Goal: Task Accomplishment & Management: Manage account settings

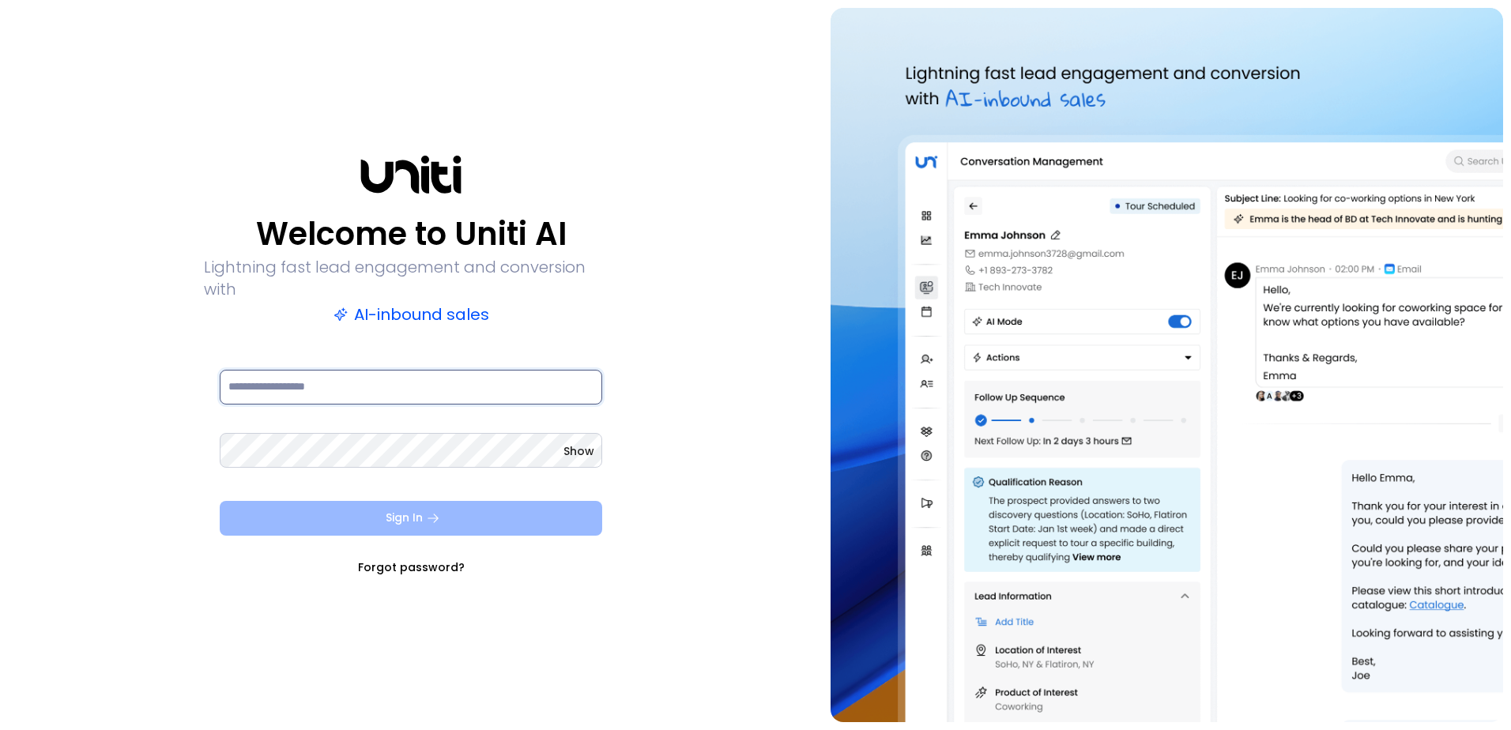
type input "**********"
click at [549, 507] on button "Sign In" at bounding box center [411, 518] width 383 height 35
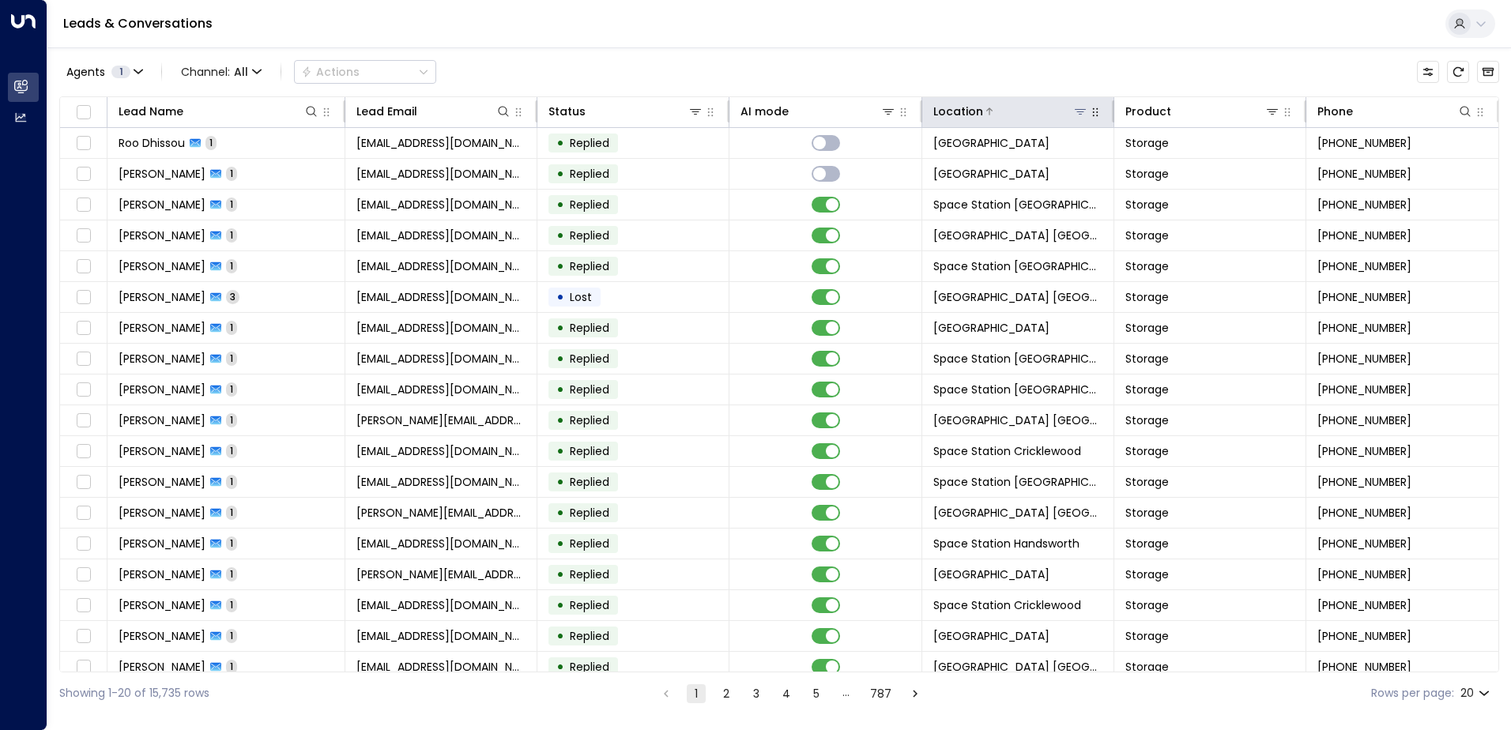
click at [730, 116] on button at bounding box center [1081, 112] width 16 height 16
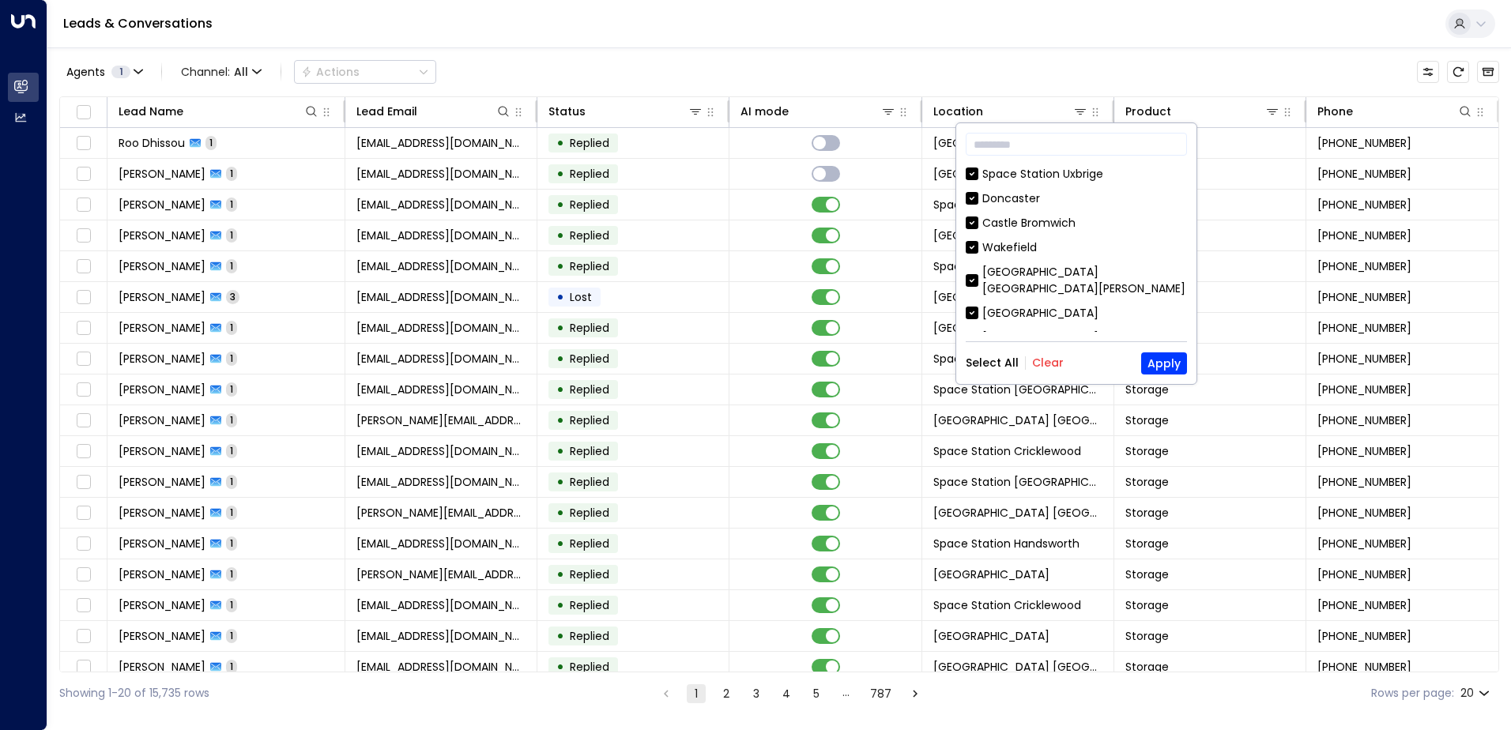
click at [730, 362] on button "Clear" at bounding box center [1048, 362] width 32 height 13
click at [730, 132] on input "text" at bounding box center [1076, 144] width 221 height 29
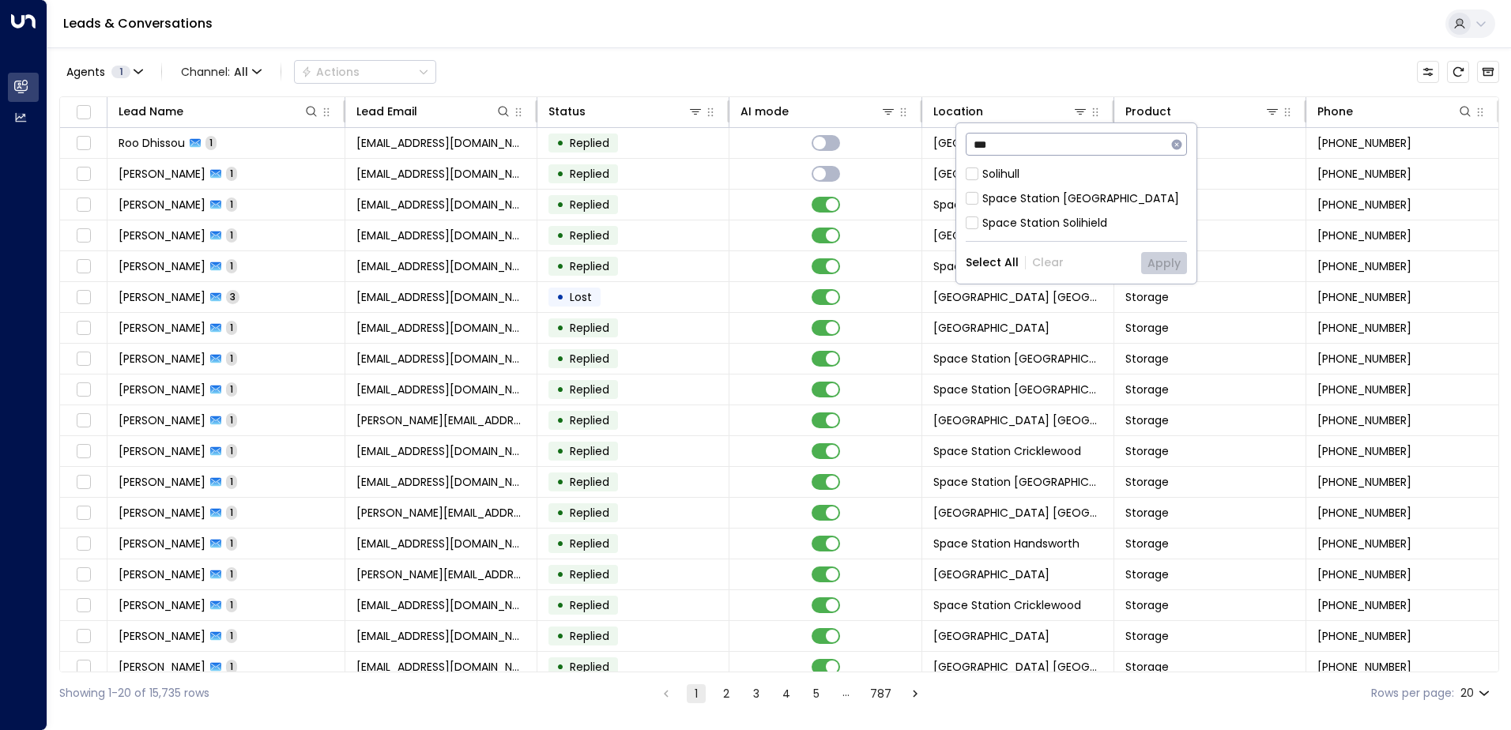
type input "***"
click at [730, 194] on div "Space Station [GEOGRAPHIC_DATA]" at bounding box center [1080, 198] width 197 height 17
click at [730, 253] on button "Apply" at bounding box center [1164, 263] width 46 height 22
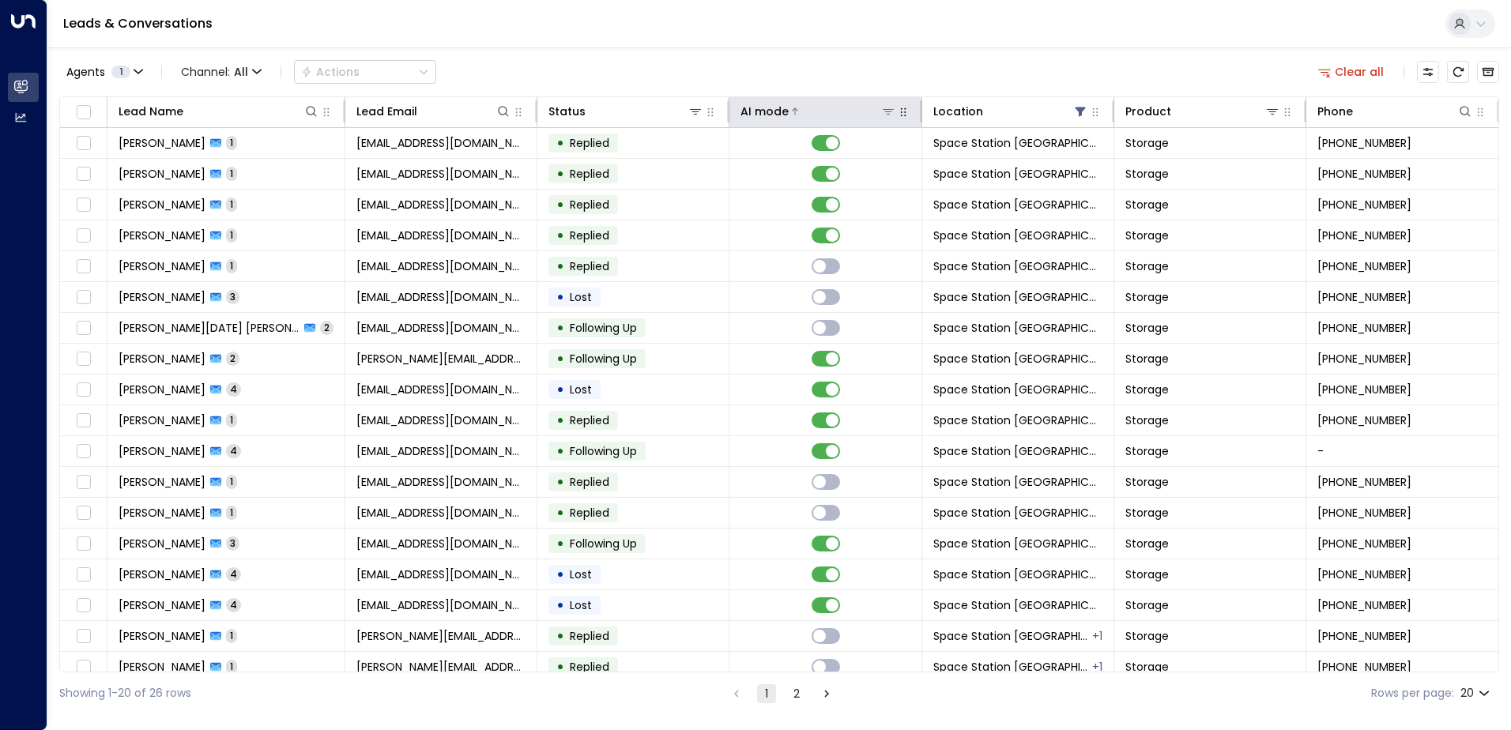
click at [730, 116] on div at bounding box center [842, 112] width 107 height 16
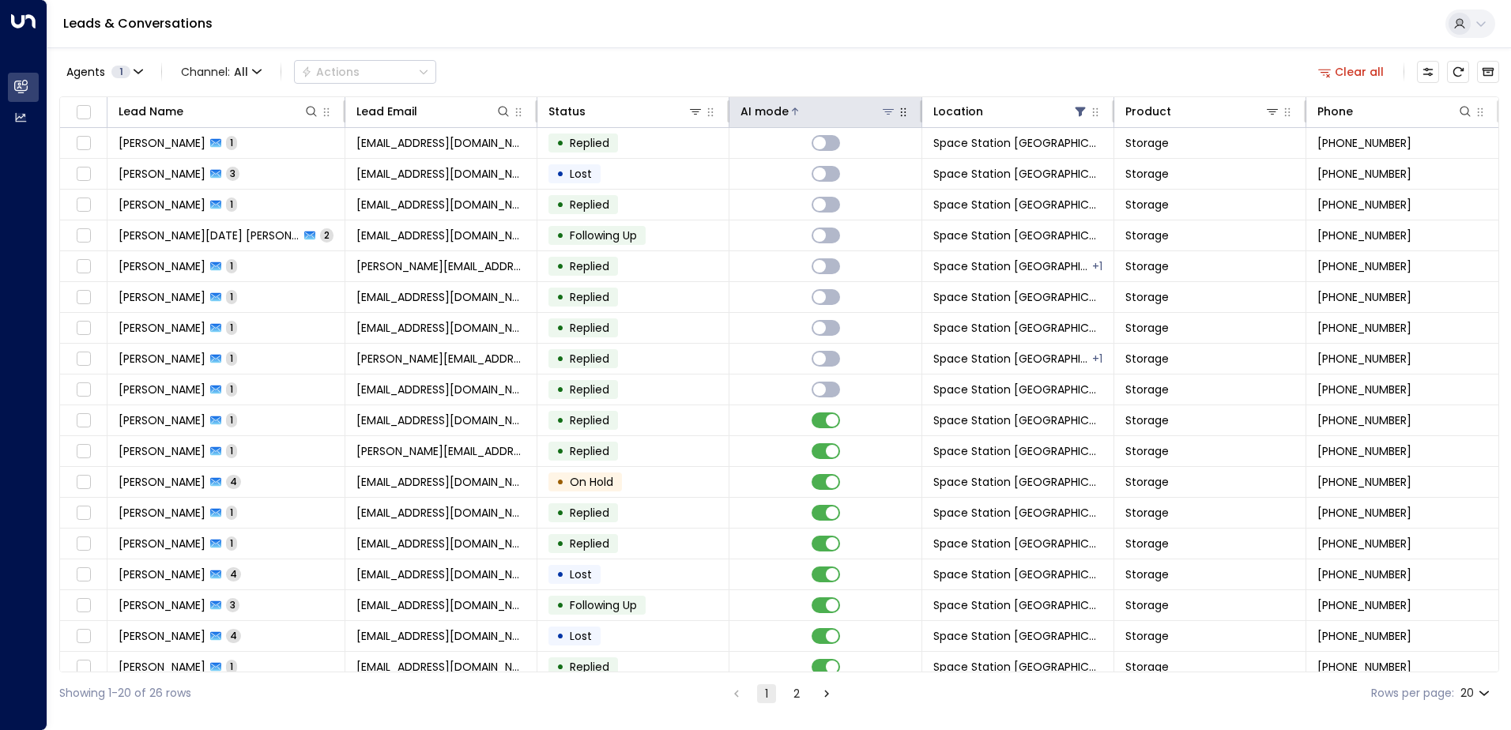
click at [730, 115] on div at bounding box center [842, 112] width 107 height 16
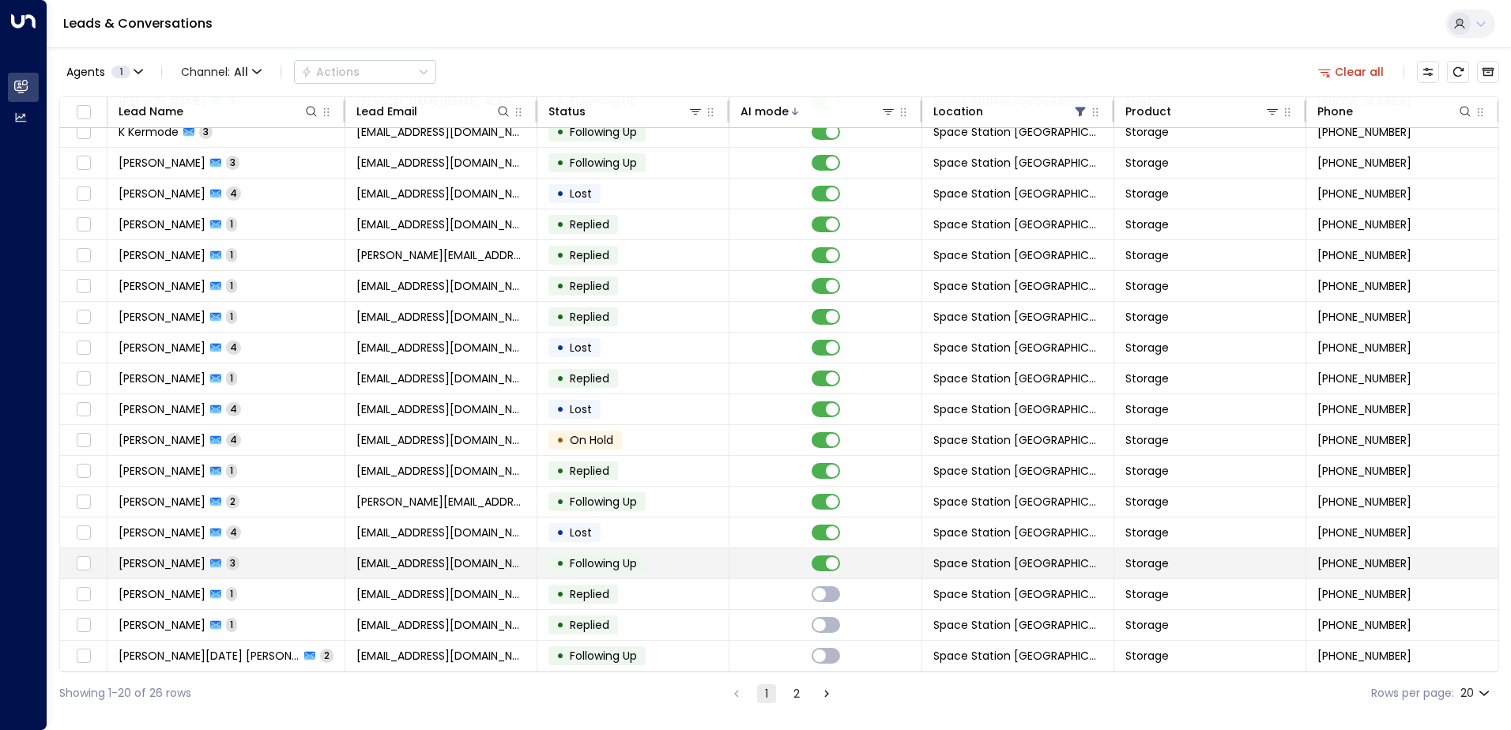
scroll to position [77, 0]
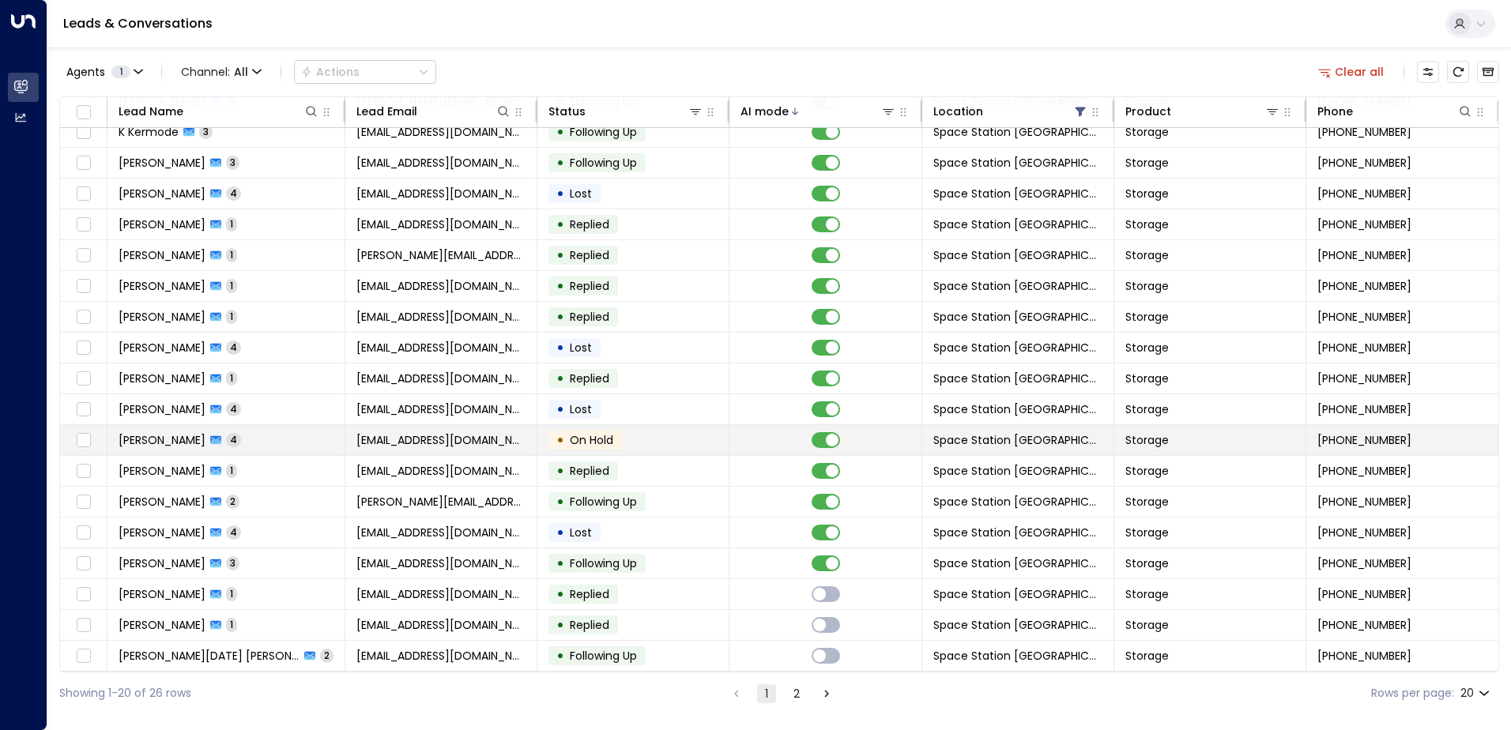
click at [644, 443] on td "• On Hold" at bounding box center [633, 440] width 192 height 30
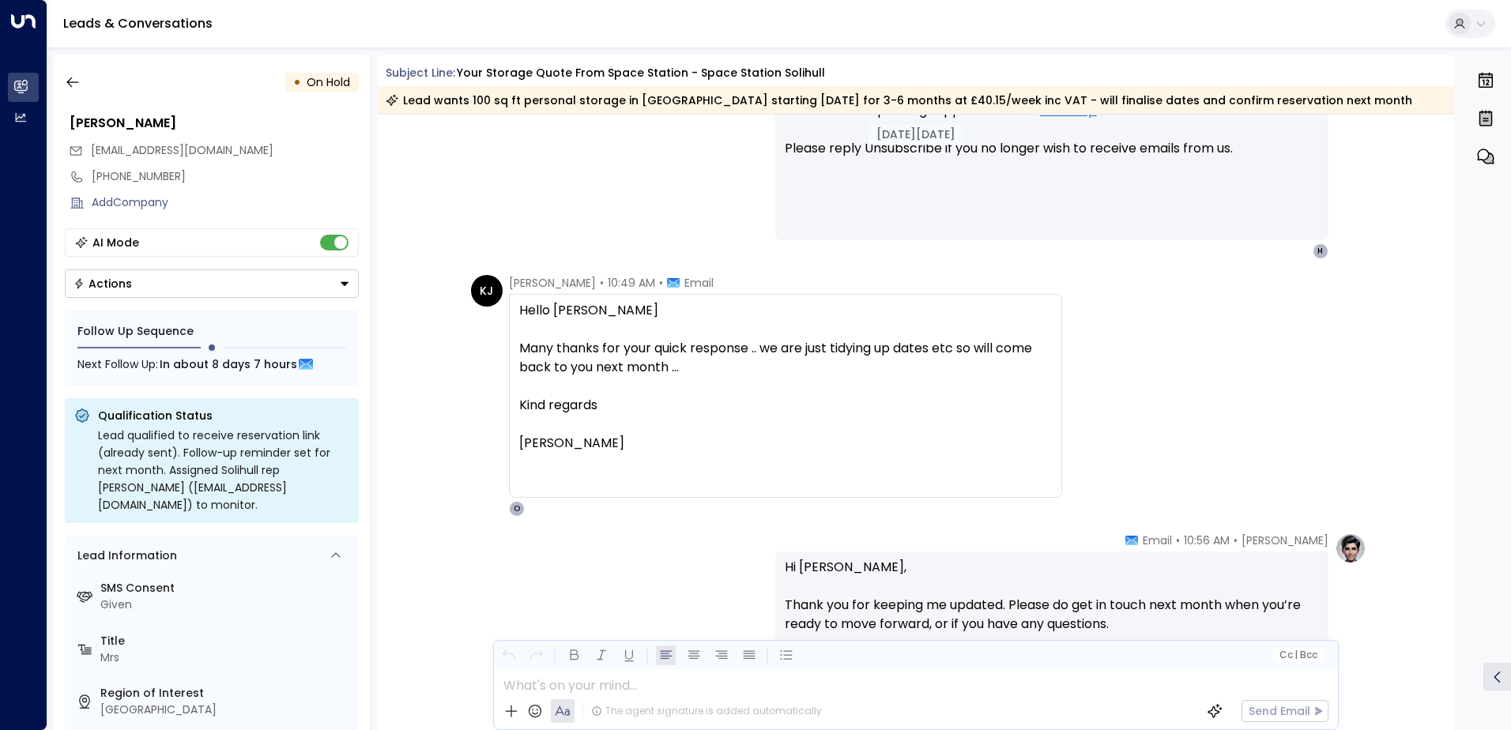
scroll to position [1578, 0]
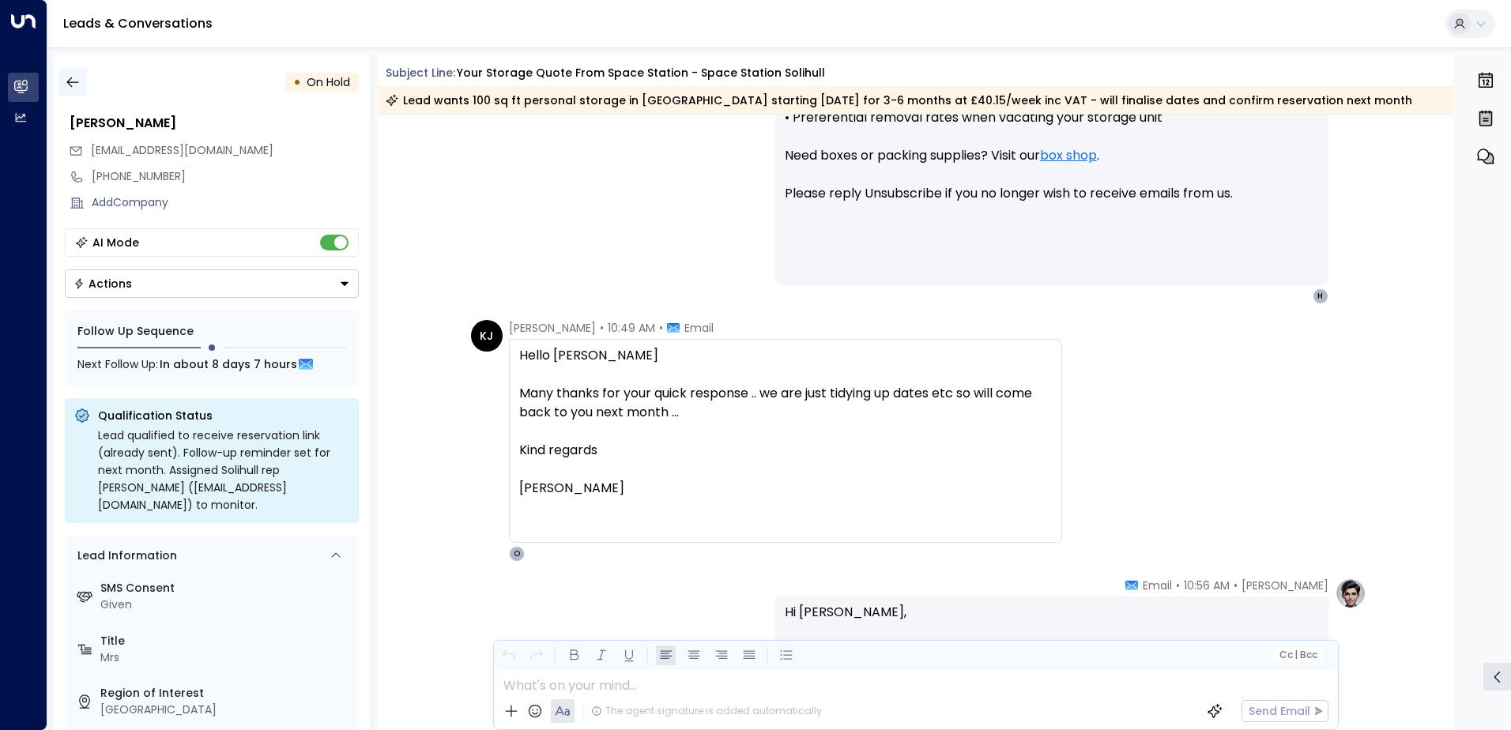
click at [82, 71] on button "button" at bounding box center [72, 82] width 28 height 28
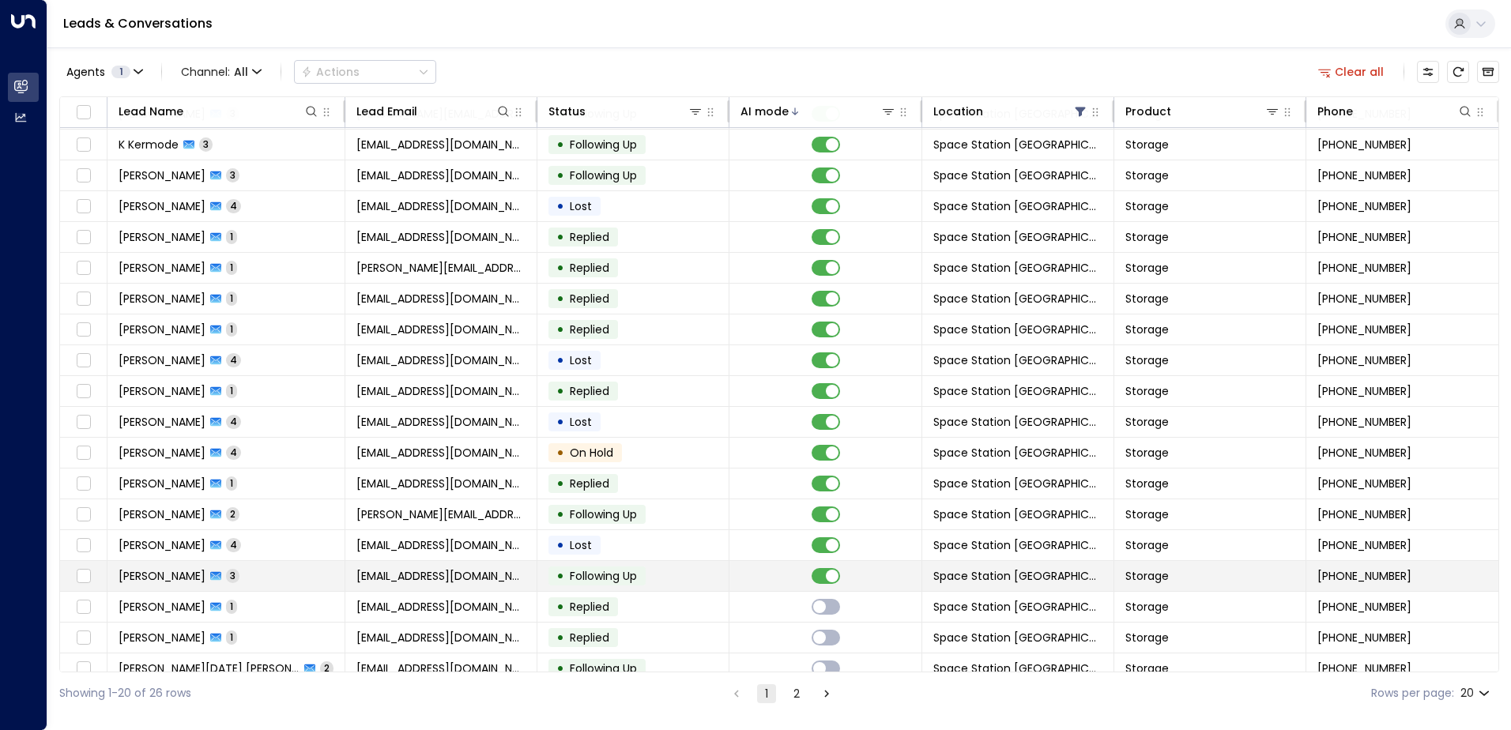
scroll to position [77, 0]
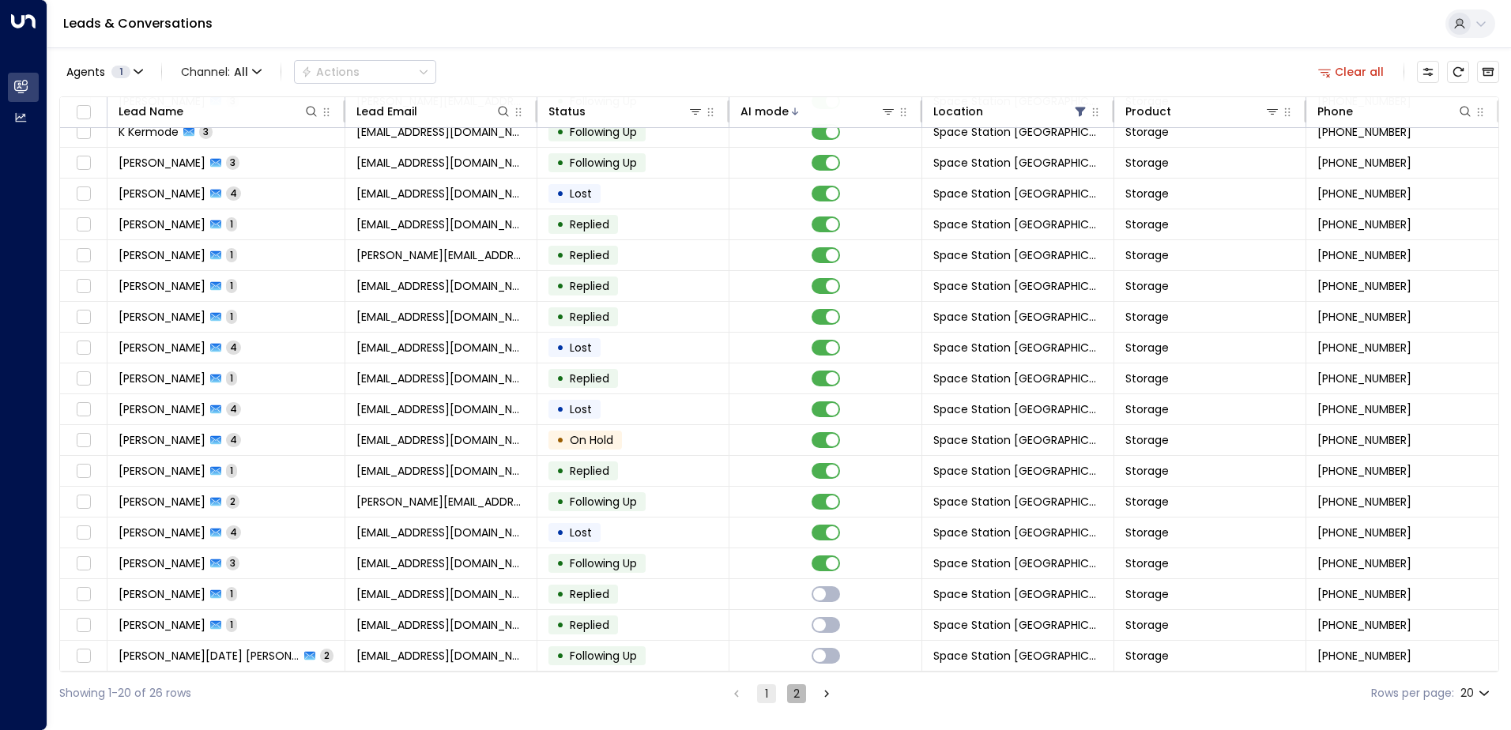
click at [730, 691] on button "2" at bounding box center [796, 693] width 19 height 19
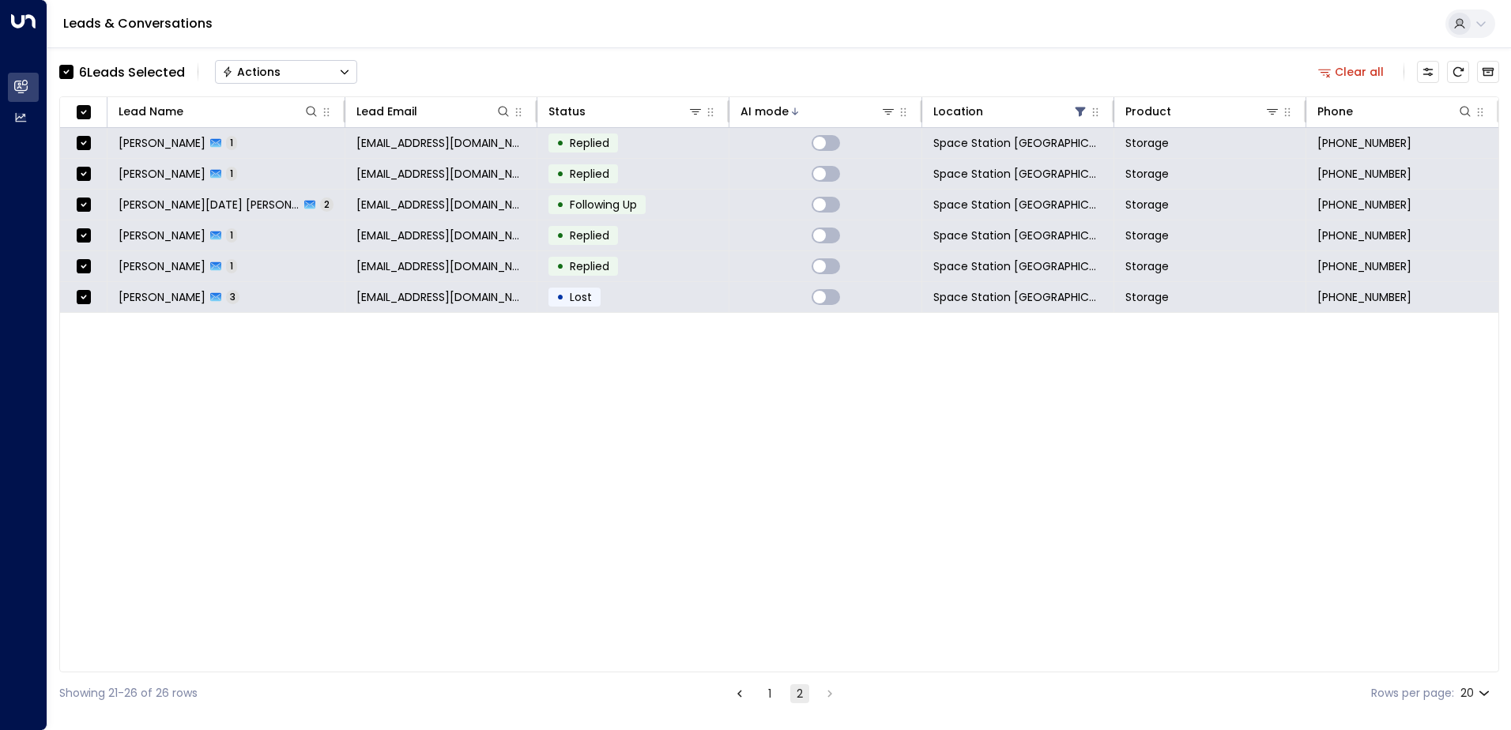
click at [259, 72] on div "Actions" at bounding box center [251, 72] width 58 height 14
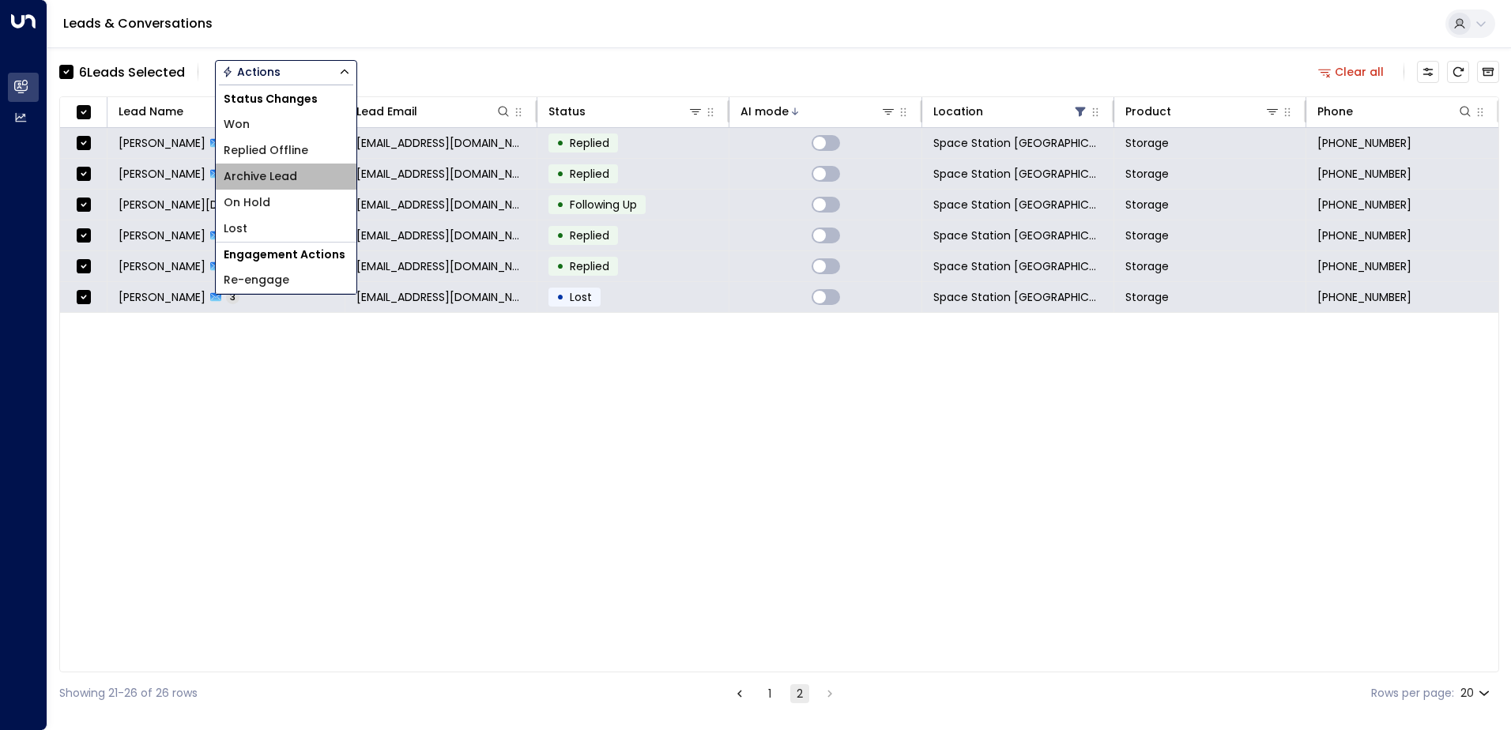
click at [288, 176] on span "Archive Lead" at bounding box center [261, 176] width 74 height 17
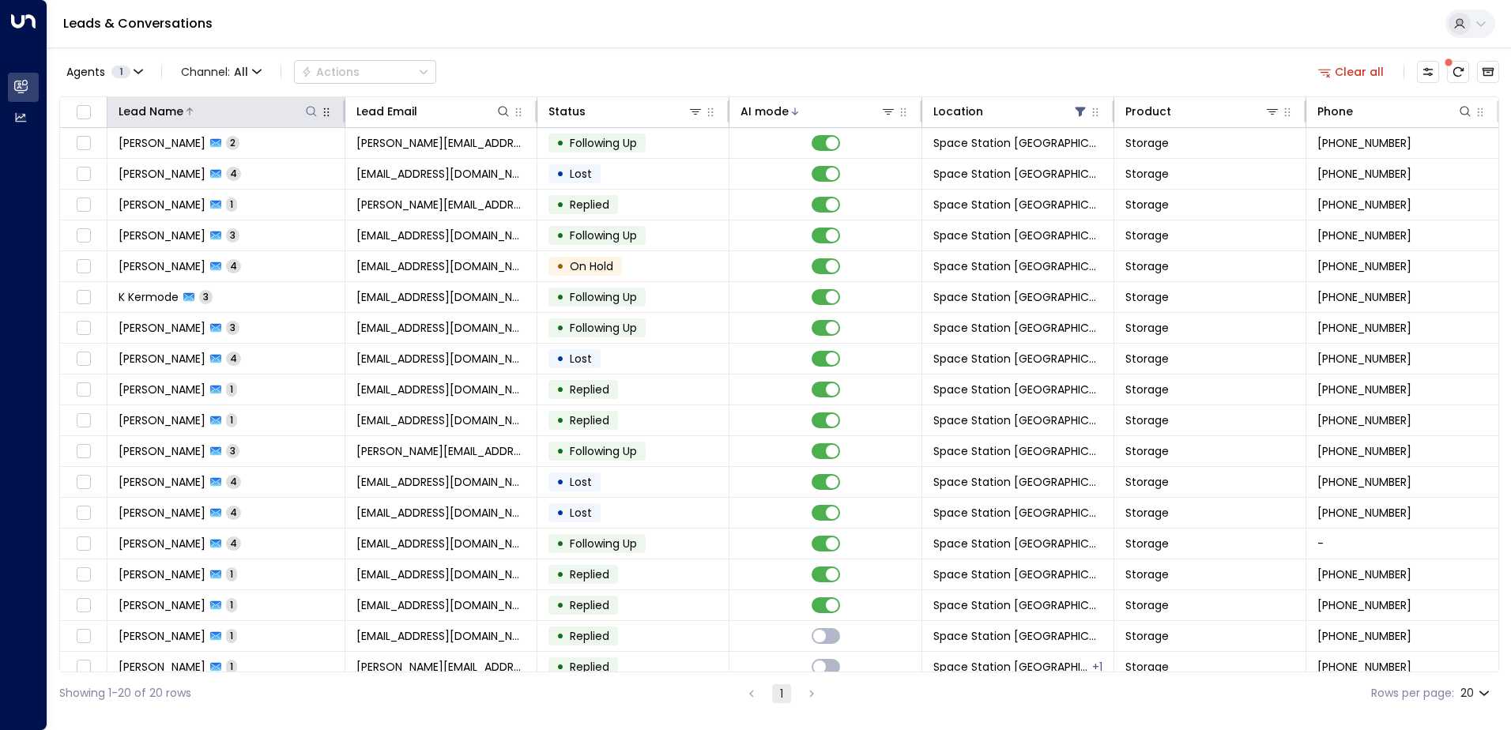
click at [306, 108] on icon at bounding box center [311, 111] width 13 height 13
click at [730, 66] on icon "Archived Leads" at bounding box center [1488, 72] width 13 height 13
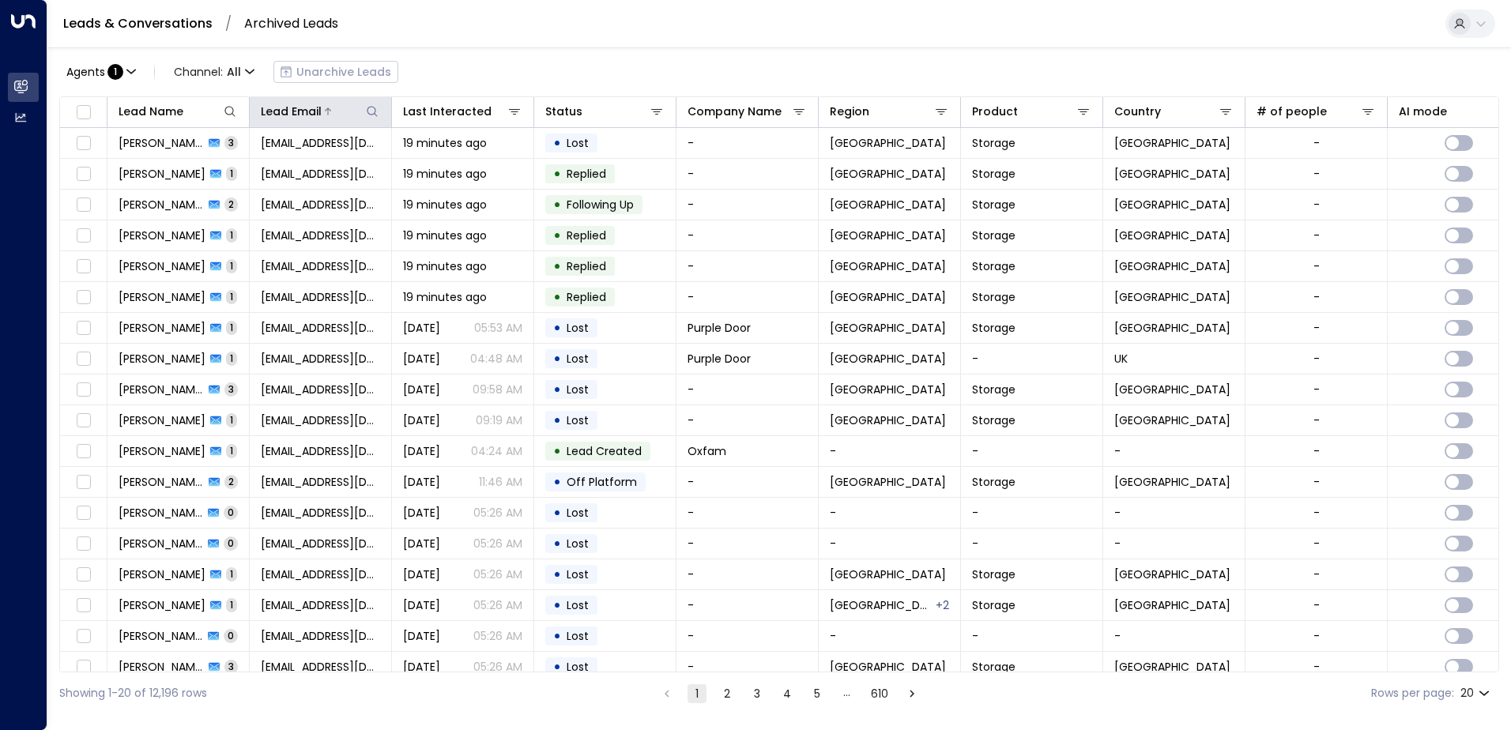
click at [372, 112] on icon at bounding box center [372, 111] width 13 height 13
type input "**********"
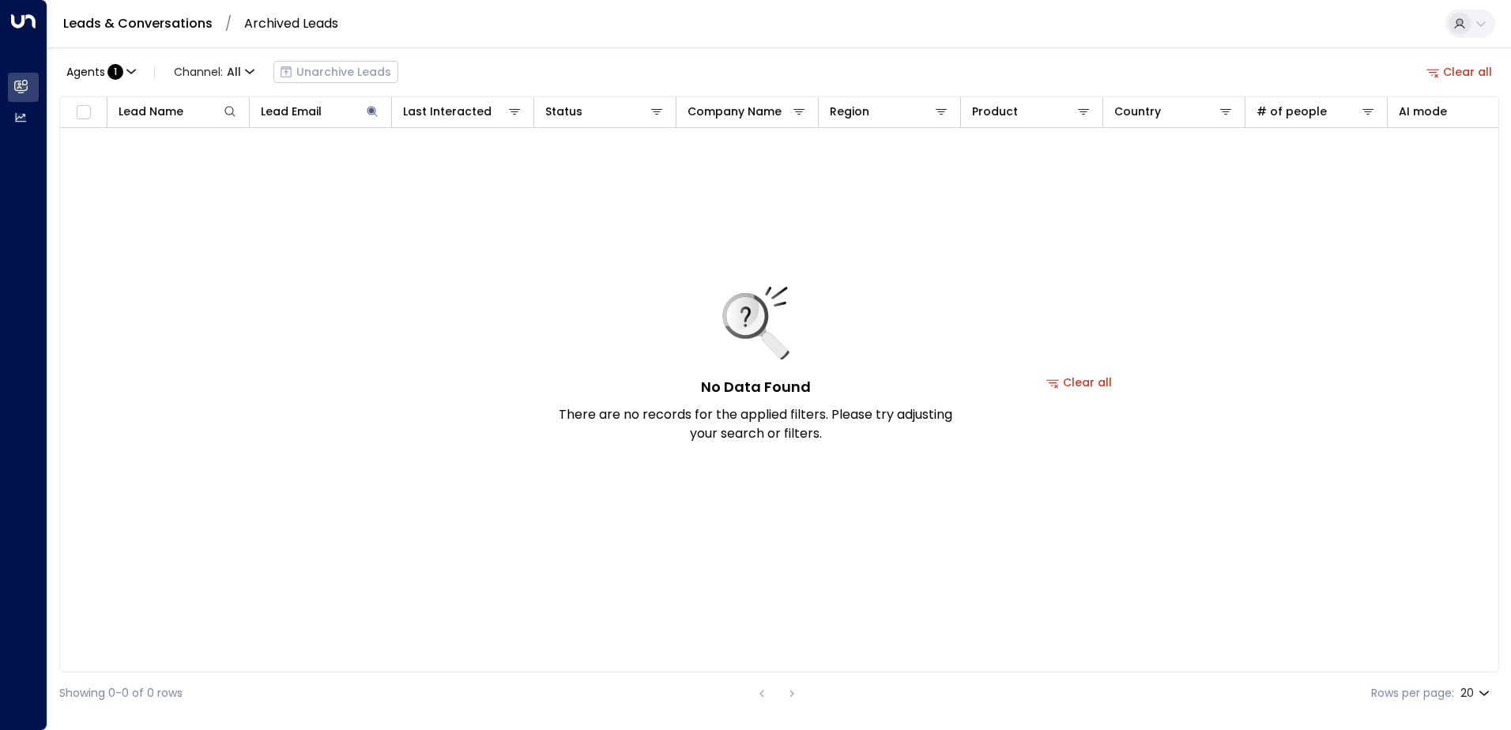
click at [51, 343] on div "Agents : 1 Channel: All Unarchive Leads Clear all Lead Name Lead Email Last Int…" at bounding box center [779, 380] width 1464 height 667
click at [370, 111] on icon at bounding box center [372, 111] width 10 height 10
click at [372, 112] on icon at bounding box center [372, 111] width 10 height 10
click at [472, 173] on icon "button" at bounding box center [471, 169] width 10 height 10
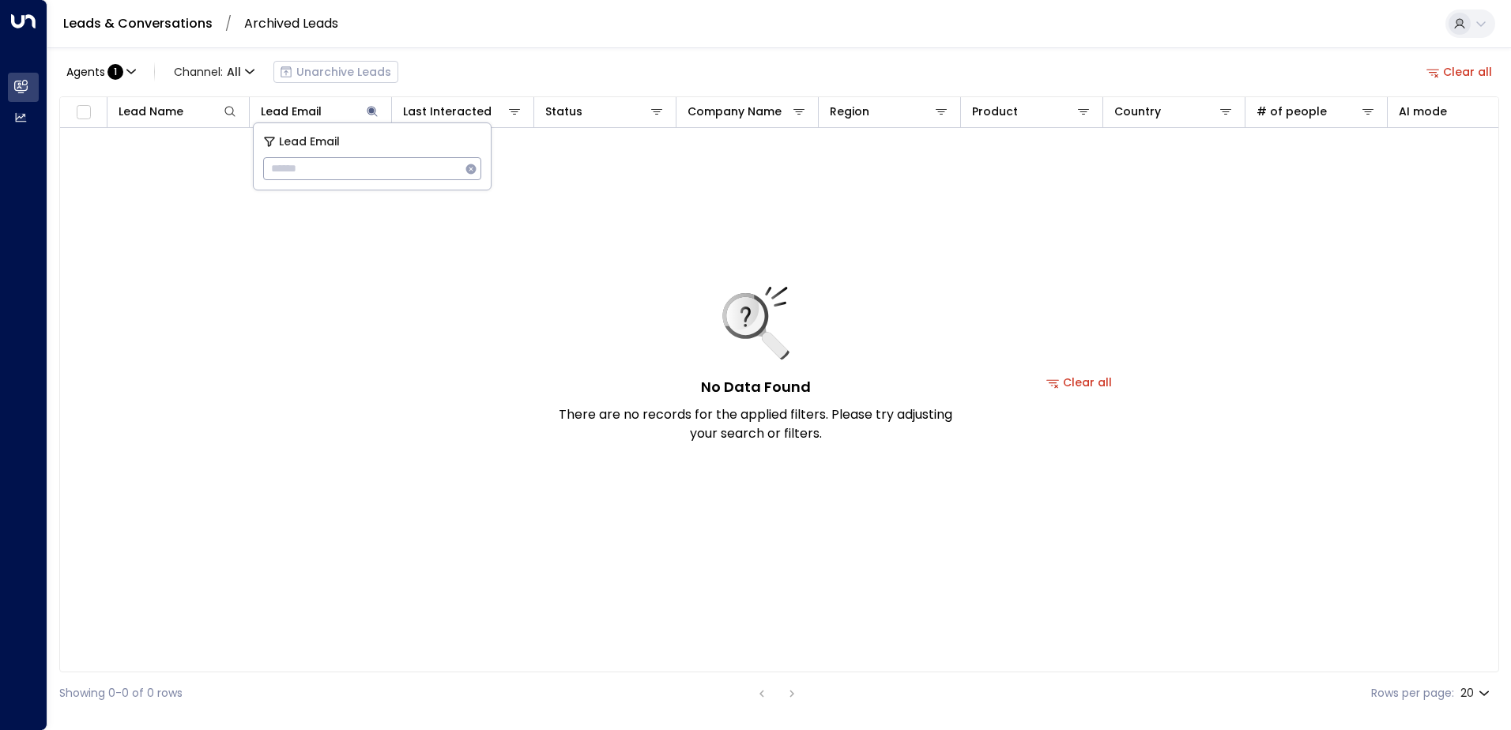
scroll to position [0, 0]
click at [430, 167] on input "text" at bounding box center [372, 168] width 218 height 29
paste input "**********"
type input "**********"
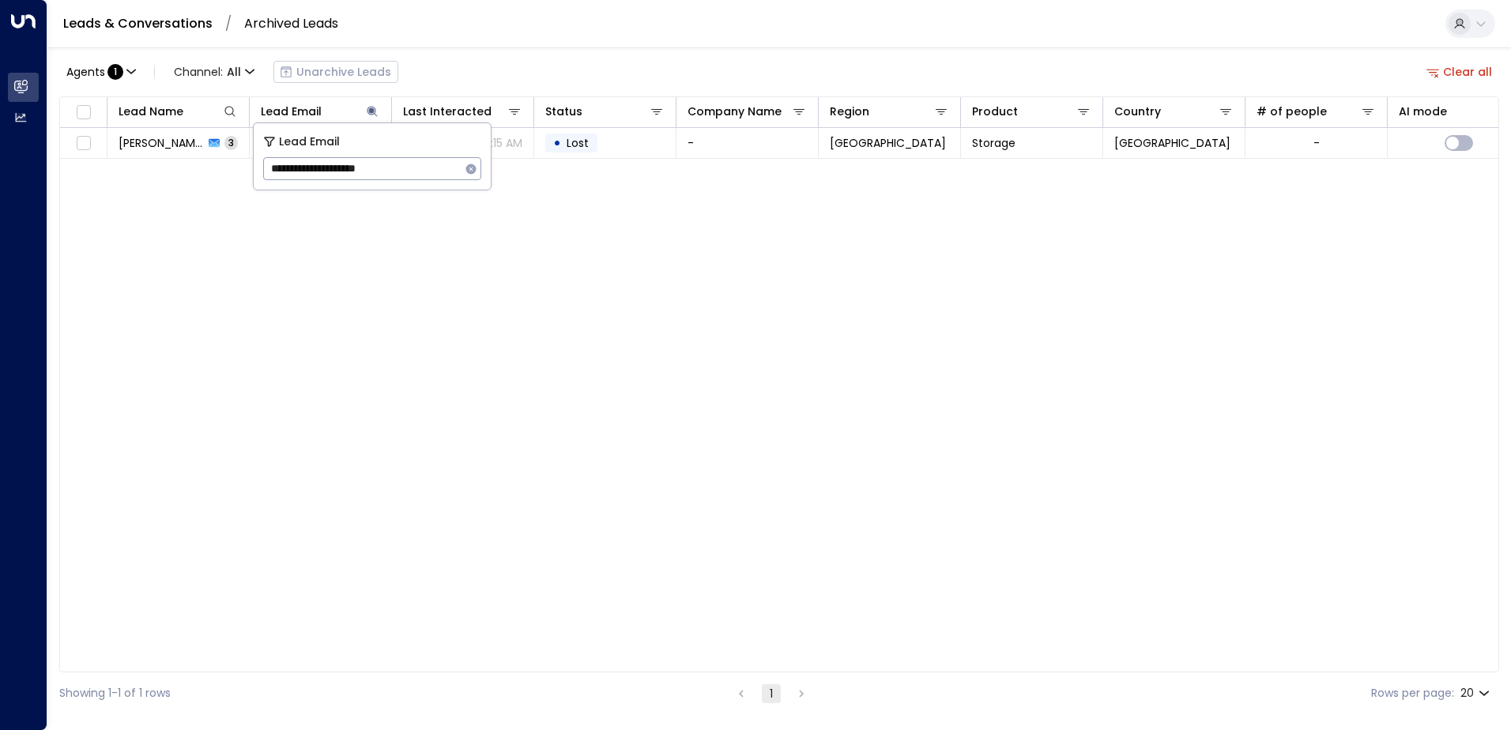
click at [483, 82] on div "Agents : 1 Channel: All Unarchive Leads Clear all" at bounding box center [779, 71] width 1440 height 33
